Goal: Task Accomplishment & Management: Manage account settings

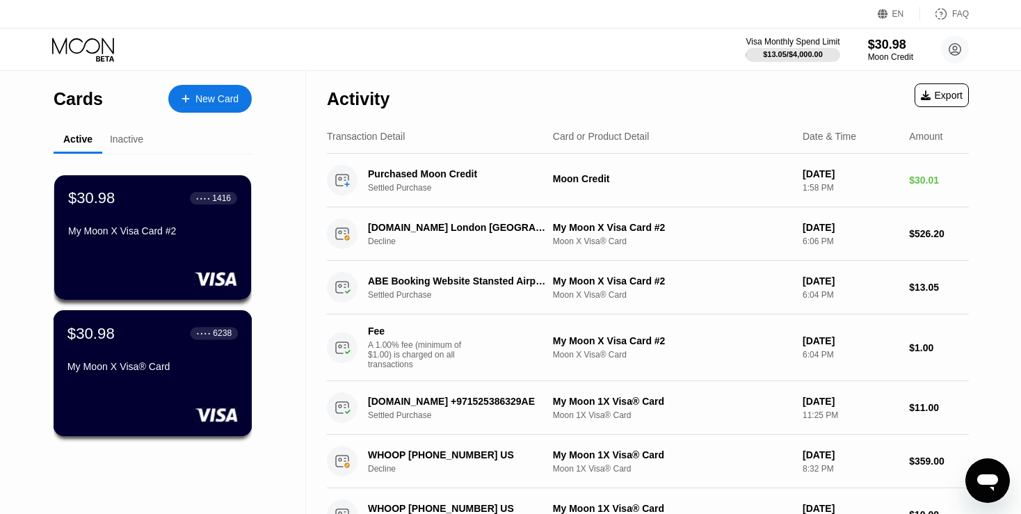
click at [148, 351] on div "$30.98 ● ● ● ● 6238 My Moon X Visa® Card" at bounding box center [152, 351] width 170 height 54
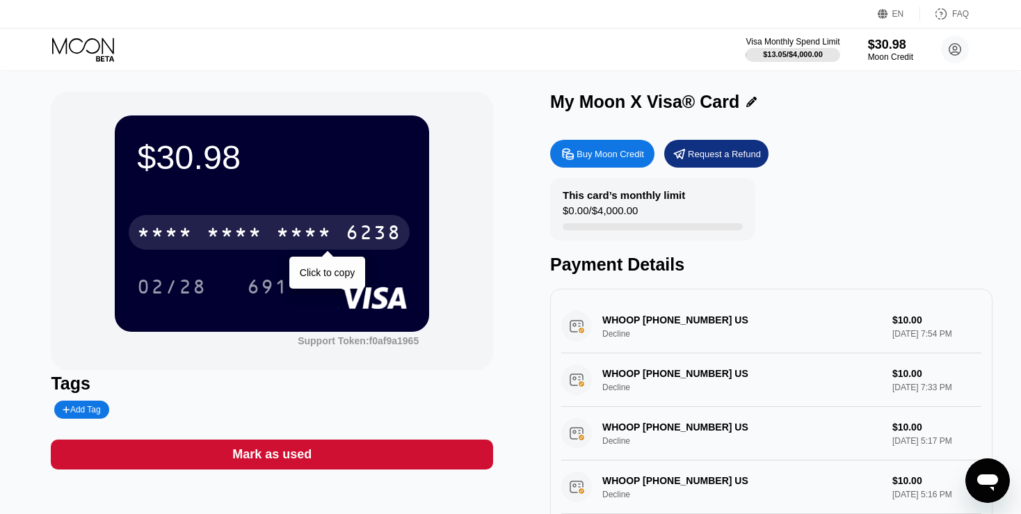
click at [273, 228] on div "* * * * * * * * * * * * 6238" at bounding box center [269, 232] width 281 height 35
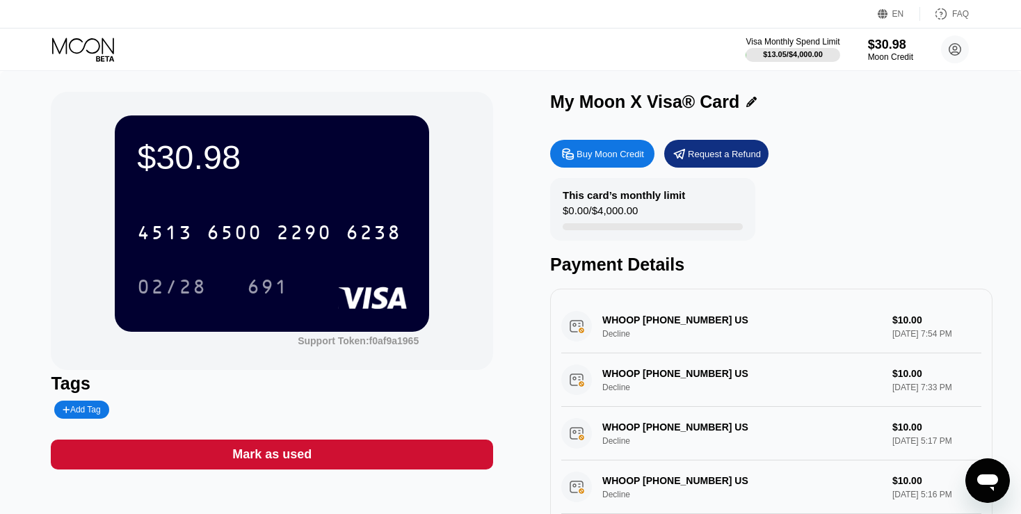
click at [88, 40] on icon at bounding box center [83, 46] width 62 height 16
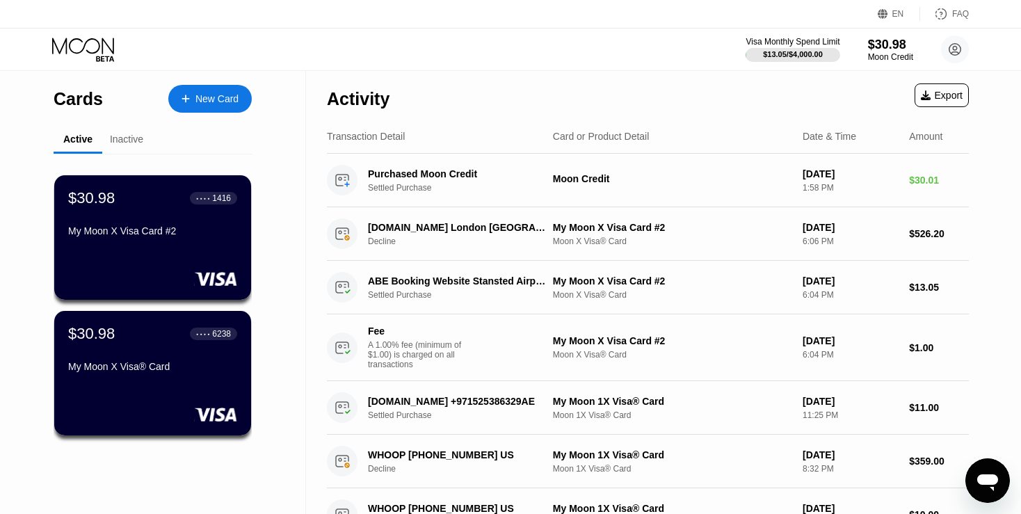
click at [436, 348] on div "A 1.00% fee (minimum of $1.00) is charged on all transactions" at bounding box center [420, 354] width 104 height 29
click at [549, 353] on div "Fee A 1.00% fee (minimum of $1.00) is charged on all transactions My Moon X Vis…" at bounding box center [648, 347] width 642 height 67
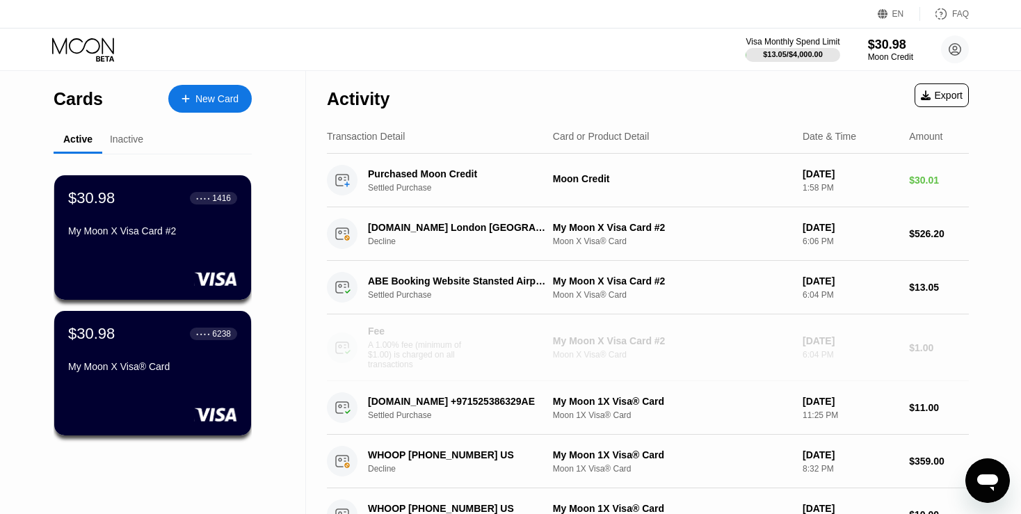
click at [543, 351] on div "Fee A 1.00% fee (minimum of $1.00) is charged on all transactions My Moon X Vis…" at bounding box center [648, 347] width 642 height 67
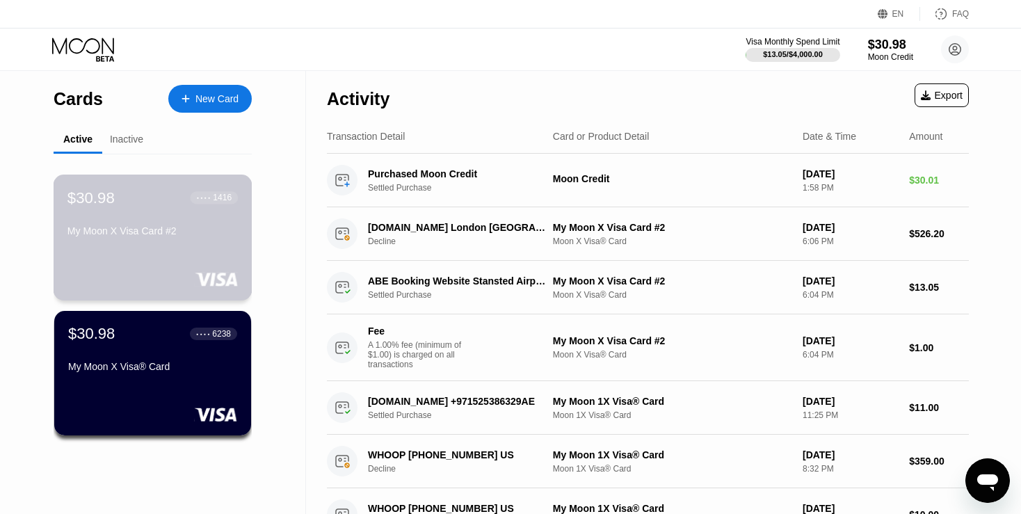
click at [145, 259] on div "$30.98 ● ● ● ● 1416 My Moon X Visa Card #2" at bounding box center [153, 238] width 199 height 126
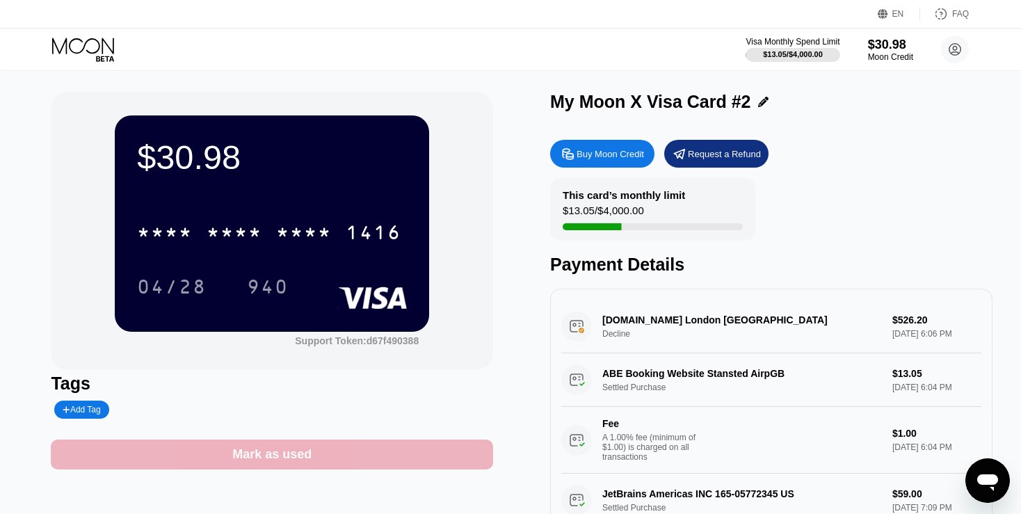
click at [255, 460] on div "Mark as used" at bounding box center [271, 454] width 79 height 16
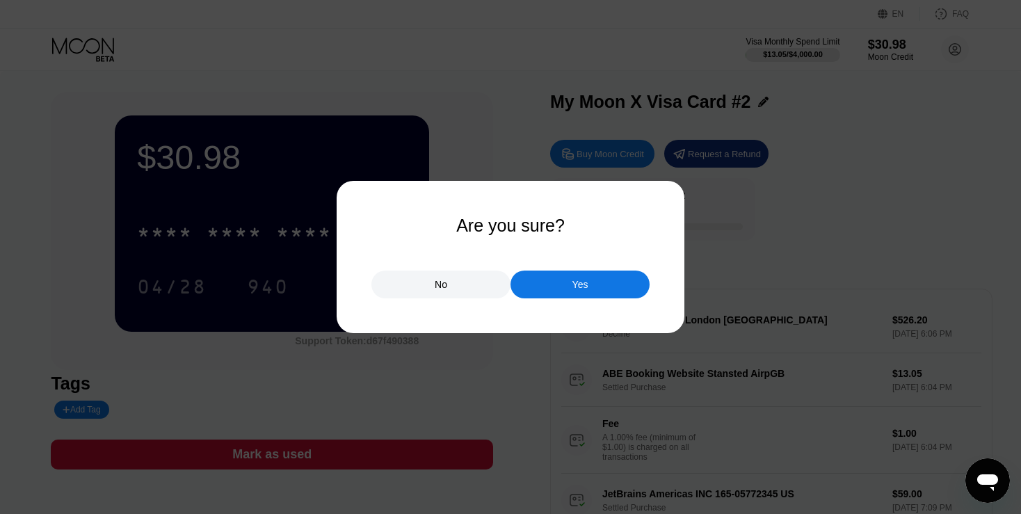
click at [586, 291] on div "Yes" at bounding box center [580, 284] width 16 height 13
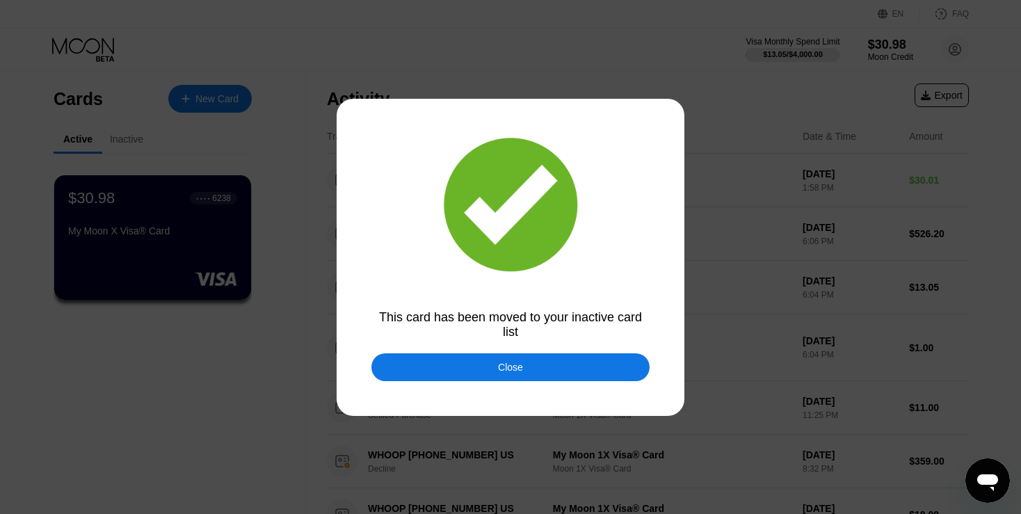
click at [511, 362] on div "Close" at bounding box center [510, 367] width 278 height 28
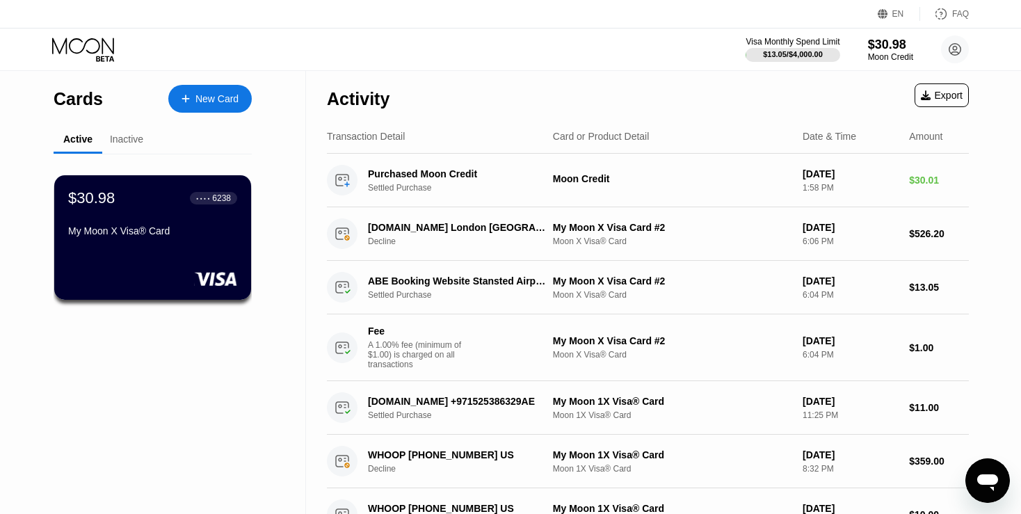
click at [124, 131] on div "Inactive" at bounding box center [126, 140] width 49 height 27
click at [123, 138] on div "Inactive" at bounding box center [126, 139] width 33 height 11
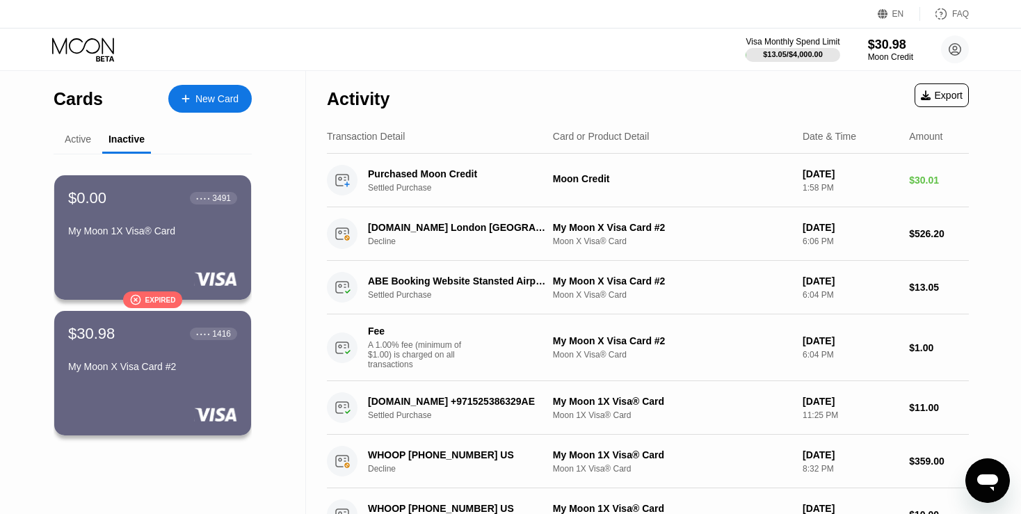
click at [74, 140] on div "Active" at bounding box center [78, 139] width 26 height 11
